Goal: Transaction & Acquisition: Purchase product/service

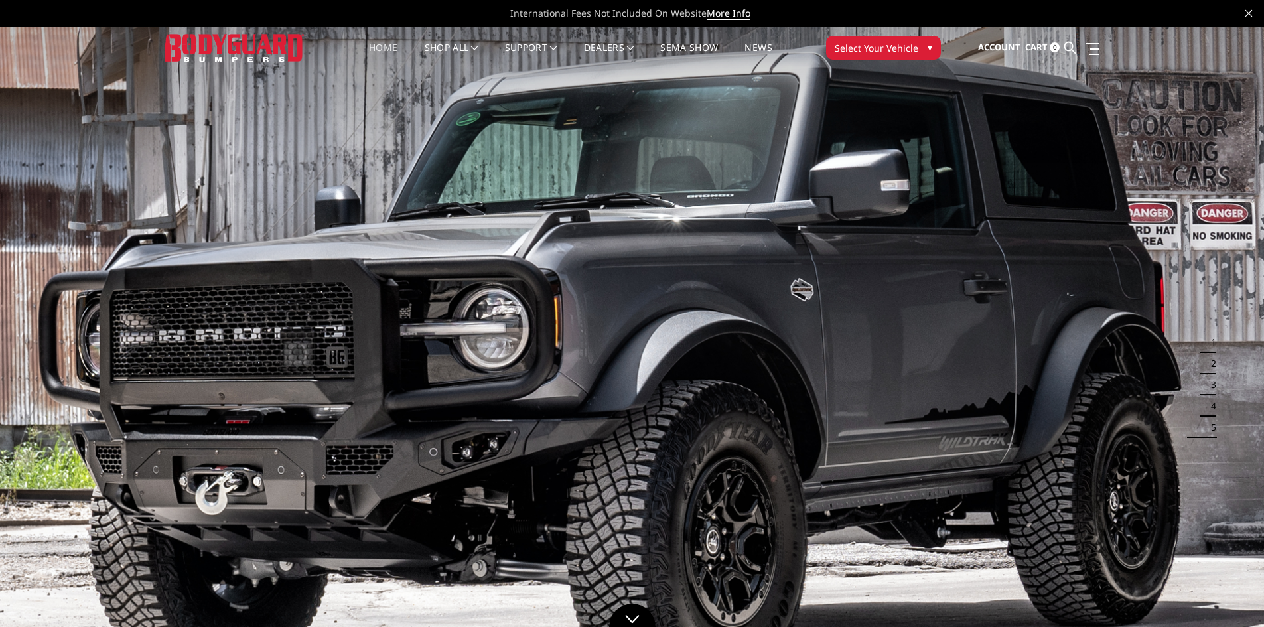
click at [1069, 46] on icon at bounding box center [1070, 48] width 12 height 12
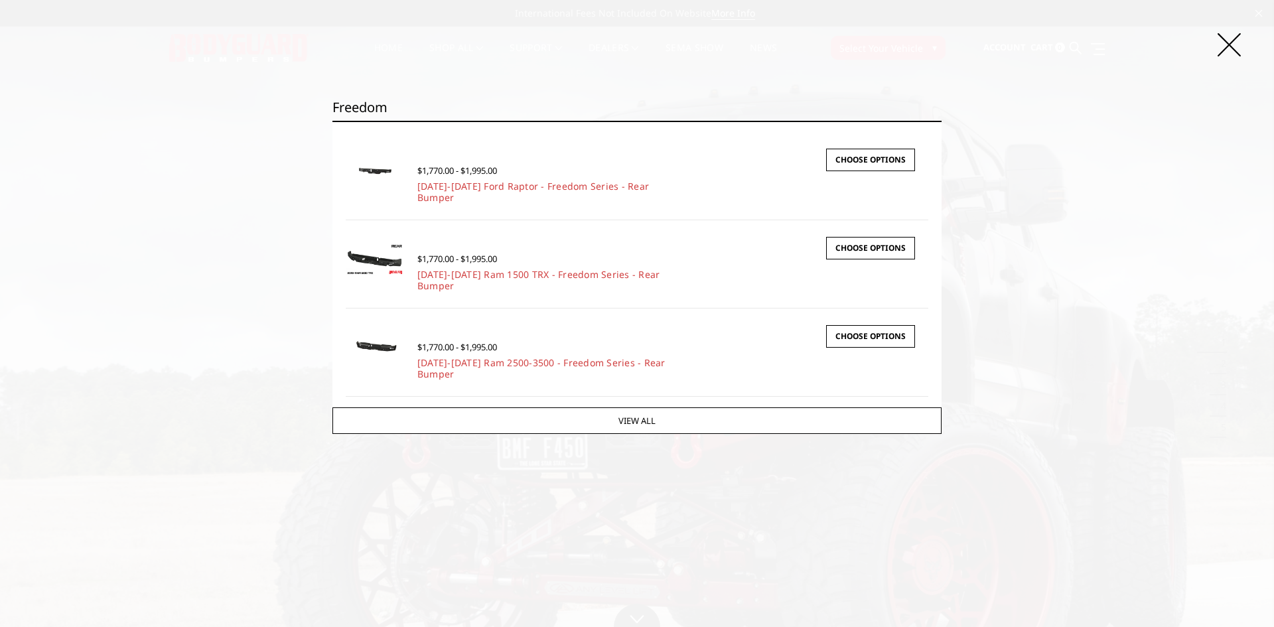
type input "freedom"
click at [637, 420] on link "View All" at bounding box center [636, 420] width 609 height 27
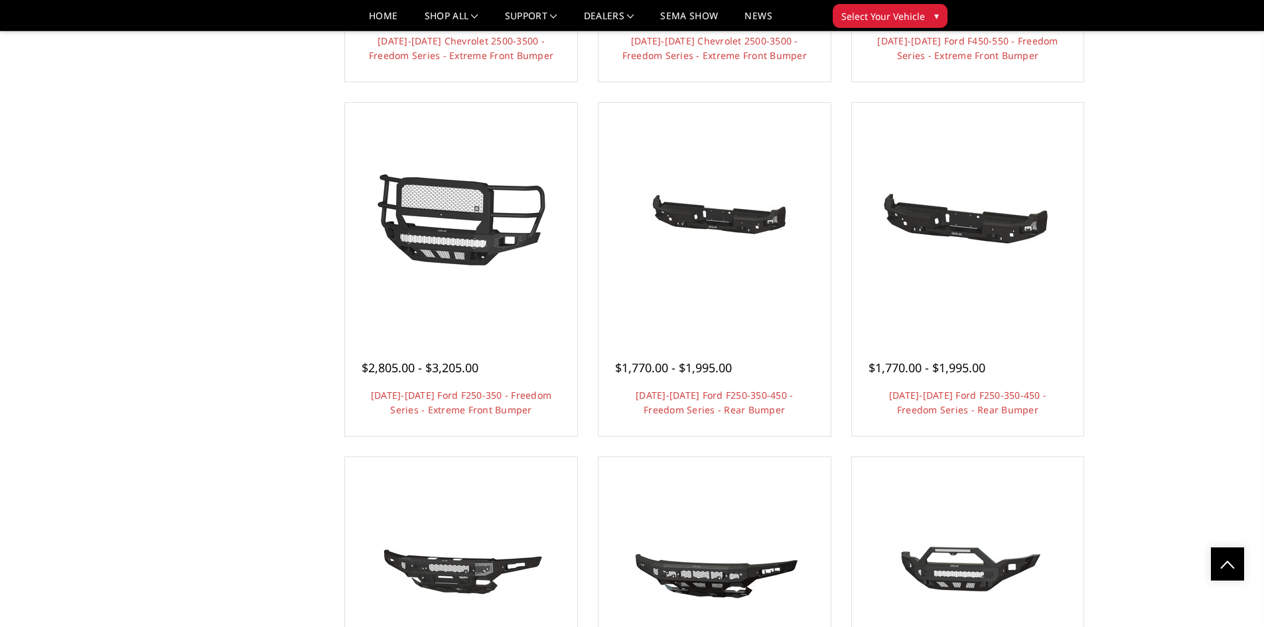
scroll to position [1460, 0]
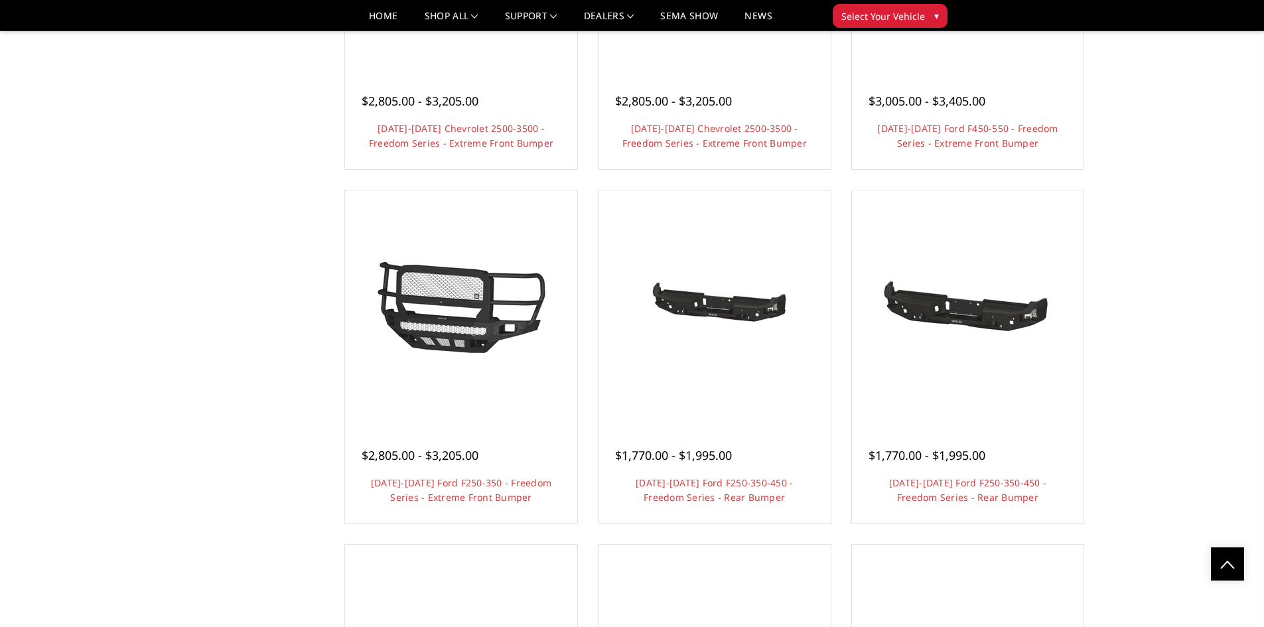
click at [433, 424] on div "$2,805.00 - $3,205.00 2017-2022 Ford F250-350 - Freedom Series - Extreme Front …" at bounding box center [461, 469] width 226 height 101
click at [455, 366] on img at bounding box center [461, 306] width 212 height 159
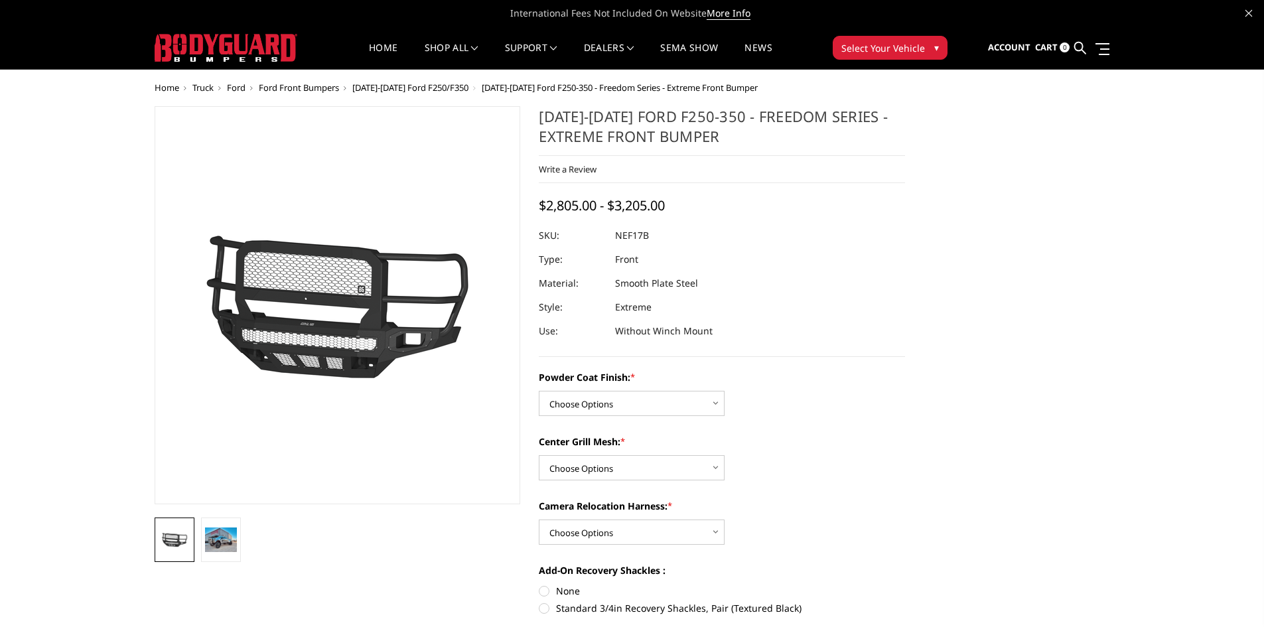
click at [226, 536] on img at bounding box center [221, 540] width 32 height 24
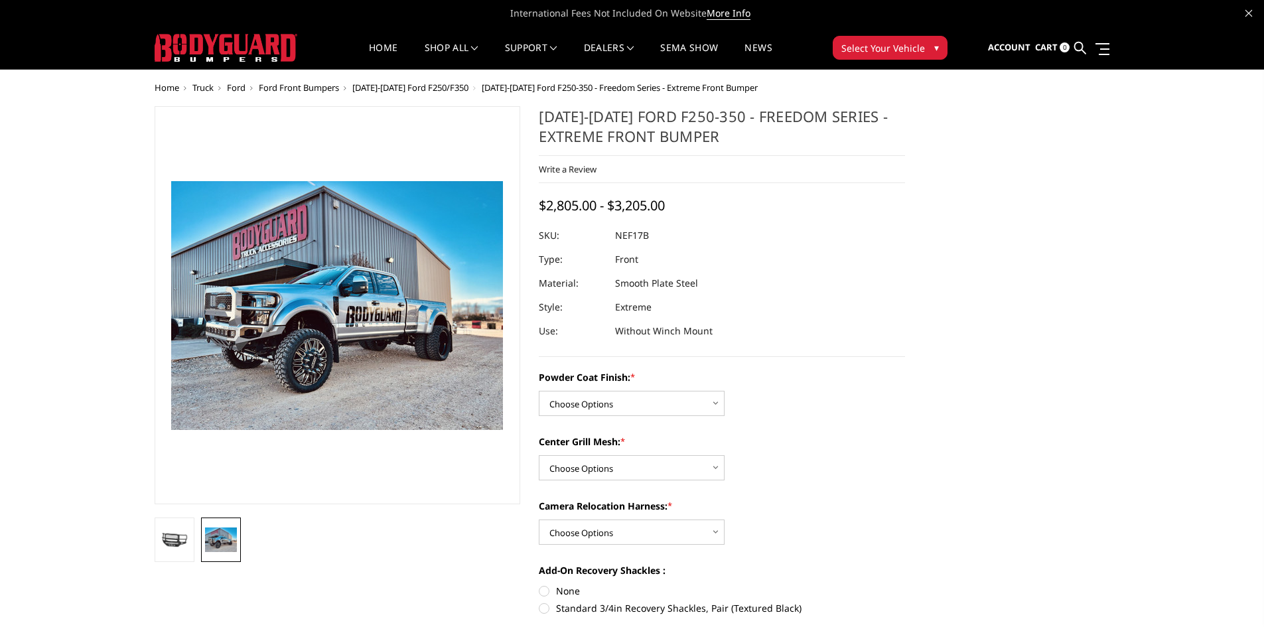
click at [170, 541] on img at bounding box center [175, 540] width 32 height 18
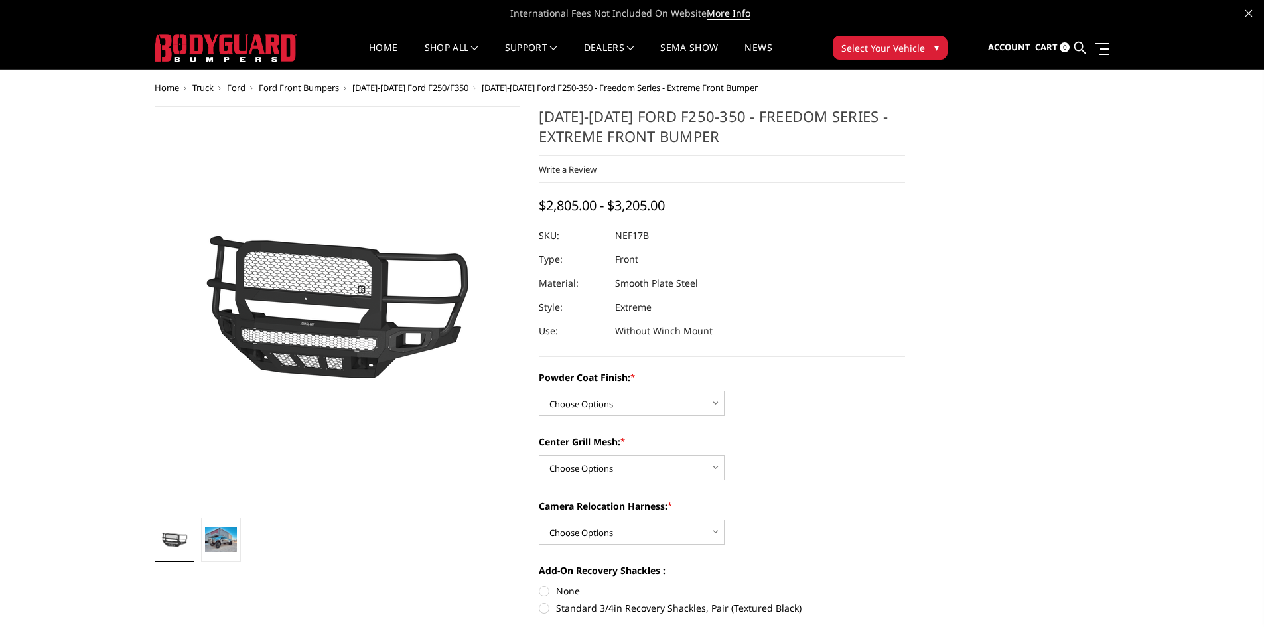
click at [350, 547] on ul at bounding box center [337, 540] width 373 height 44
click at [717, 405] on select "Choose Options Bare Metal Textured Black Powder Coat" at bounding box center [632, 403] width 186 height 25
click at [778, 510] on label "Camera Relocation Harness: *" at bounding box center [722, 506] width 366 height 14
click at [725, 520] on select "Choose Options WITH Camera Relocation Harness WITHOUT Camera Relocation Harness" at bounding box center [632, 532] width 186 height 25
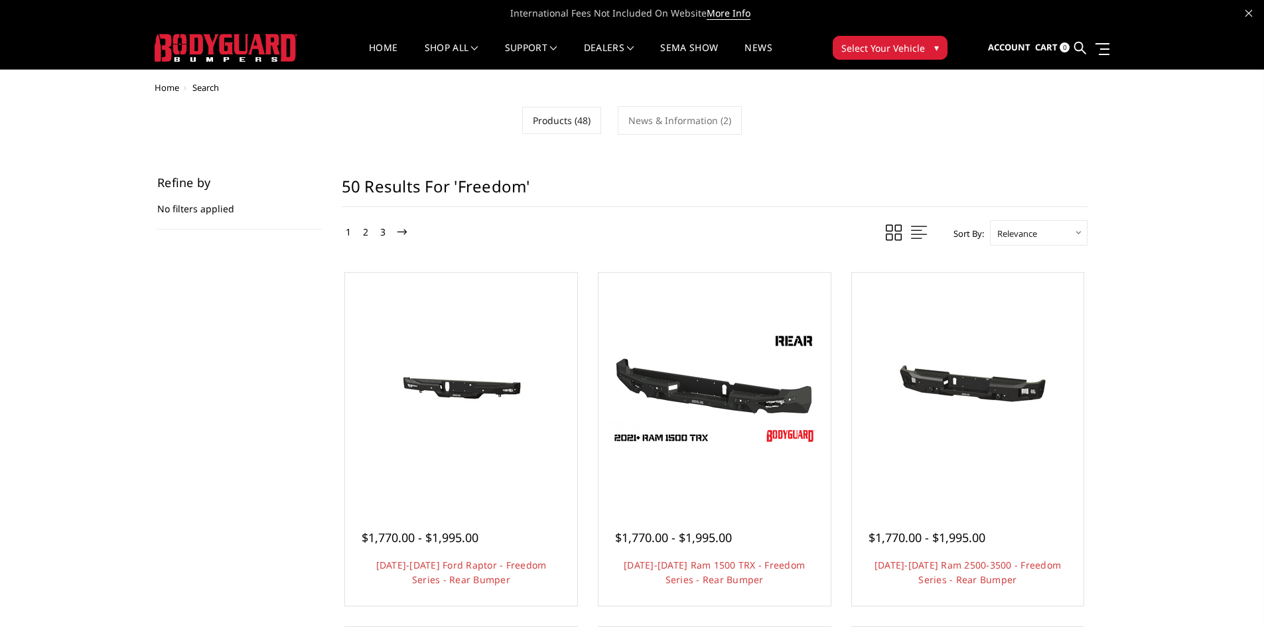
click at [1080, 45] on icon at bounding box center [1080, 48] width 12 height 12
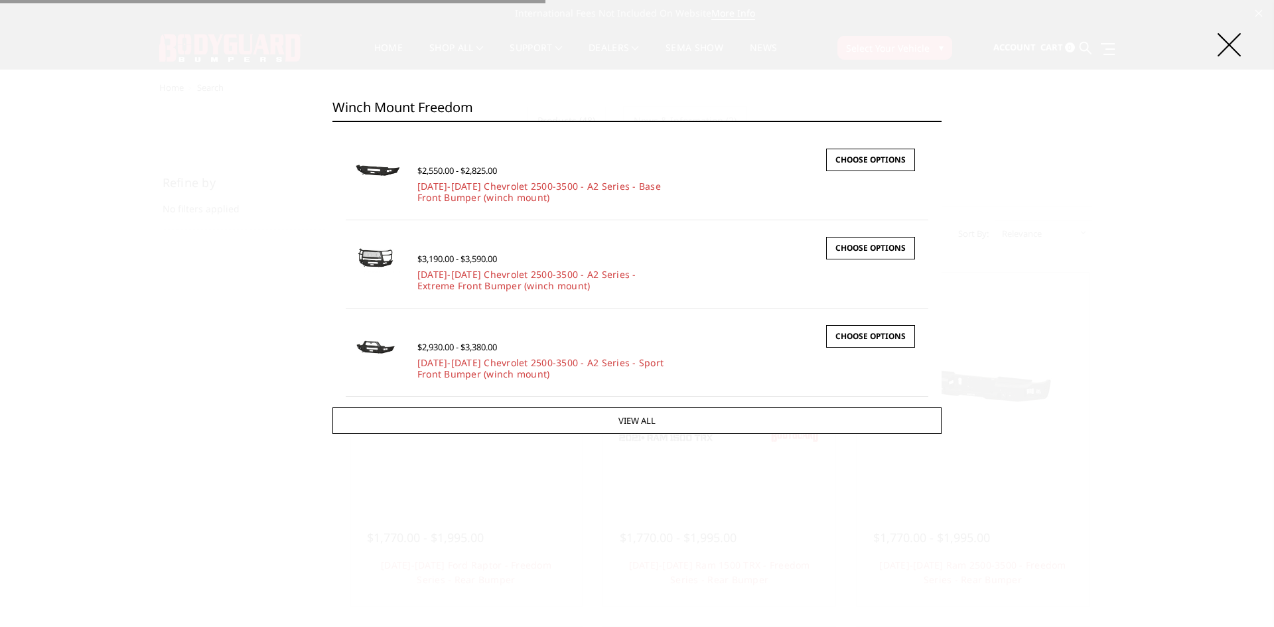
type input "winch mount freedom"
click at [942, 121] on input "Search" at bounding box center [942, 121] width 1 height 1
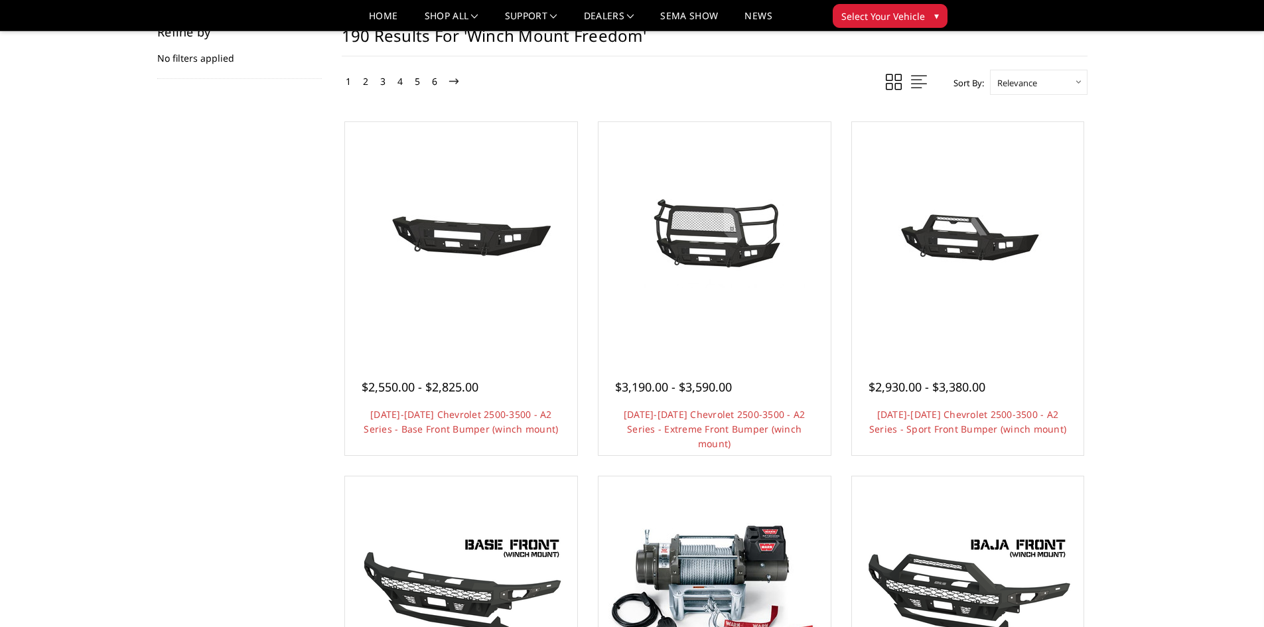
scroll to position [133, 0]
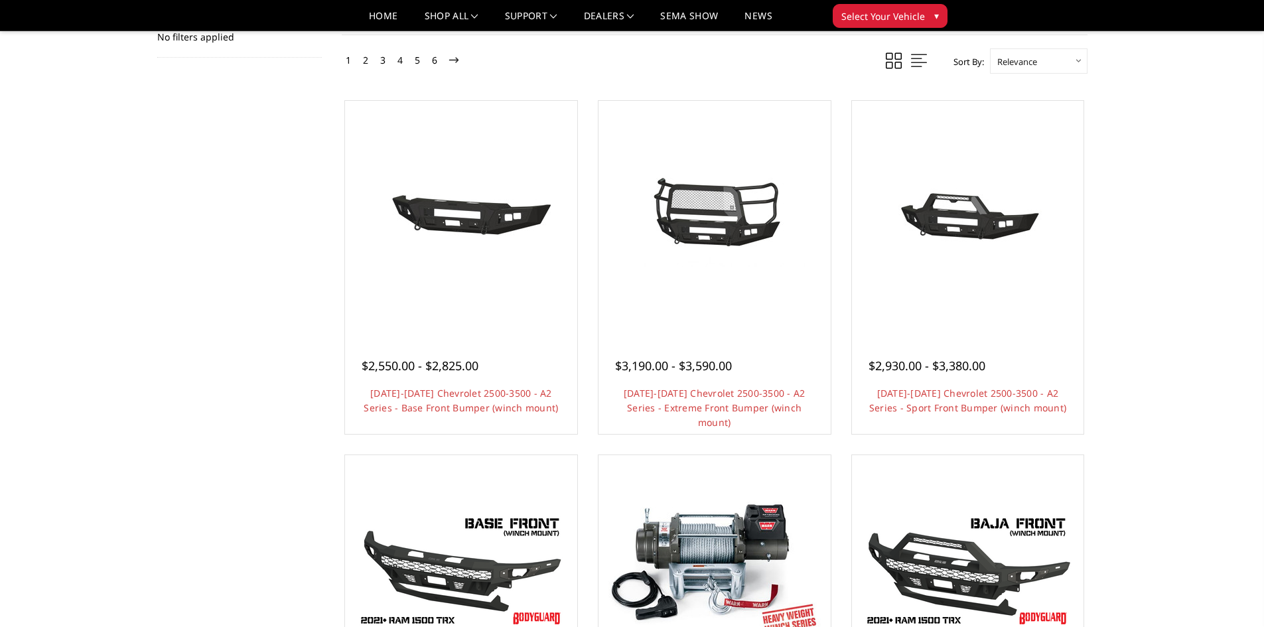
click at [714, 224] on link "Quick view" at bounding box center [714, 239] width 89 height 31
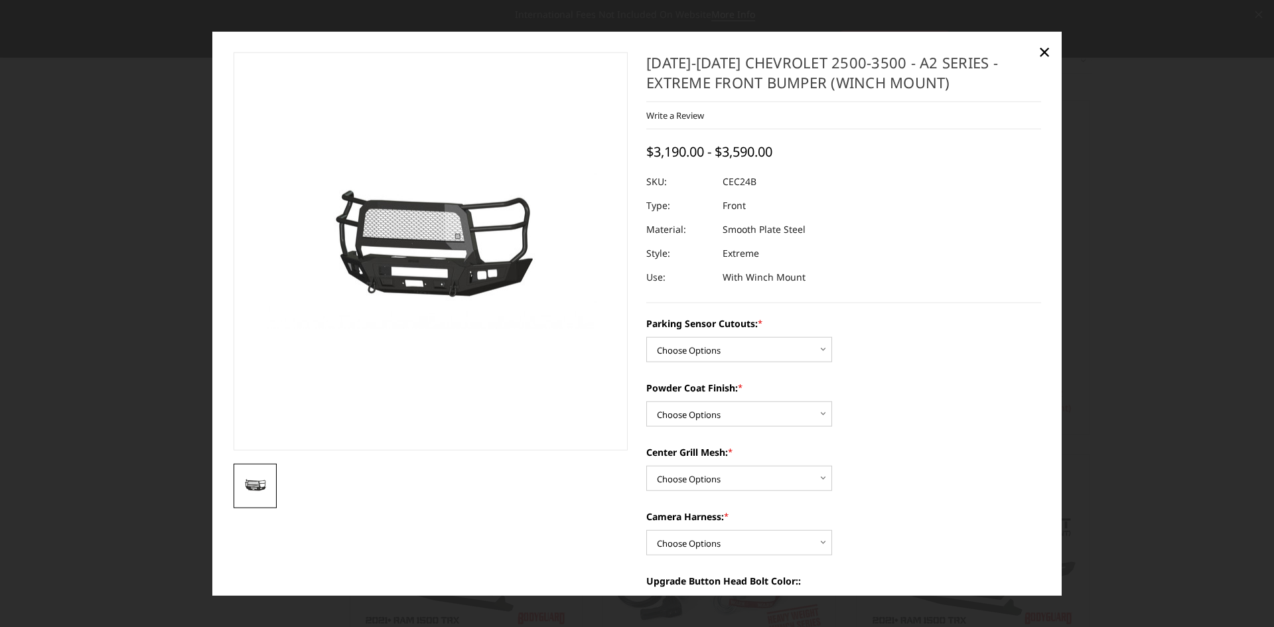
click at [1044, 47] on span "×" at bounding box center [1044, 51] width 12 height 29
